Goal: Task Accomplishment & Management: Use online tool/utility

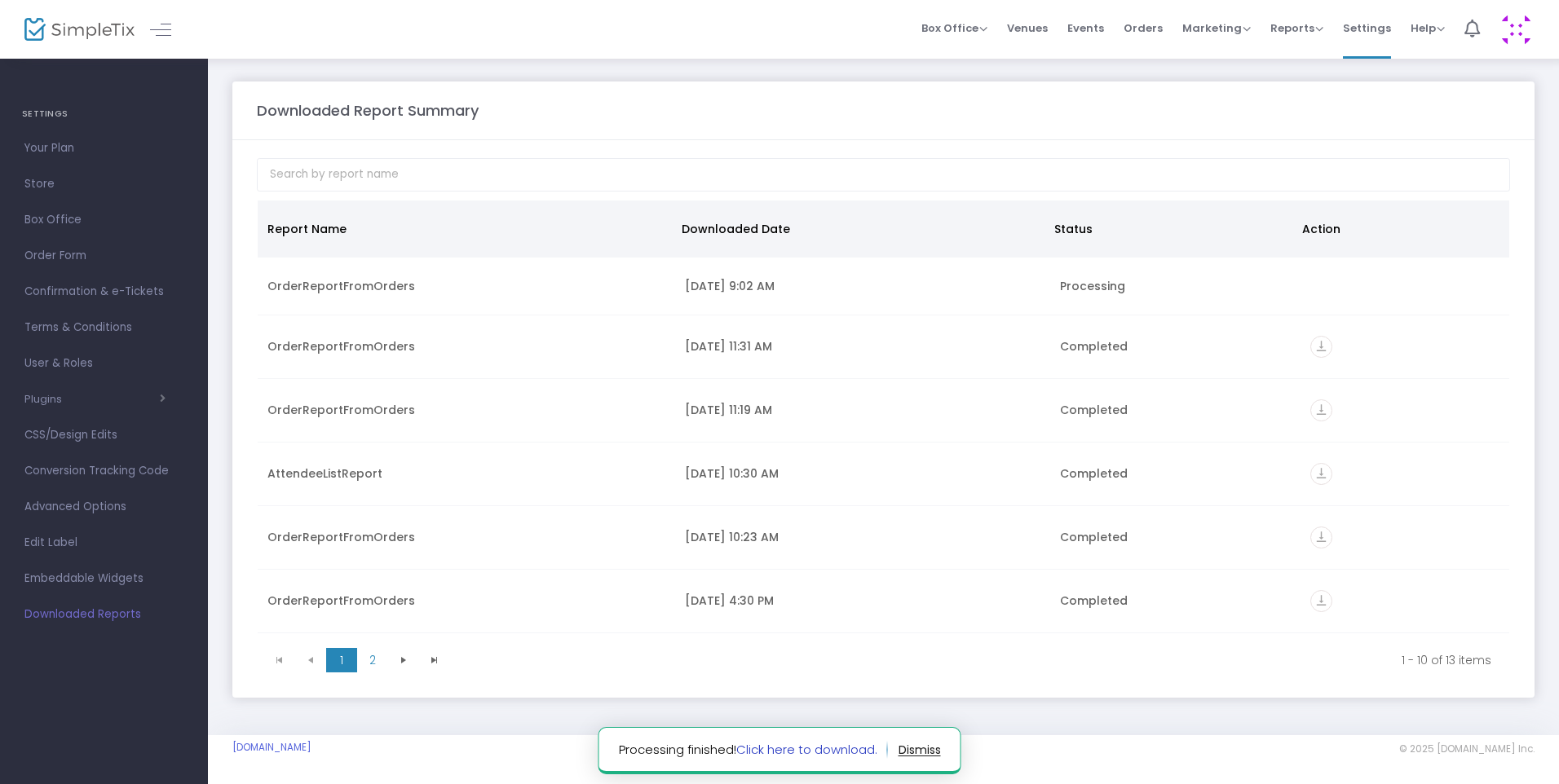
click at [764, 748] on link "Click here to download." at bounding box center [806, 749] width 141 height 17
